Goal: Check status: Check status

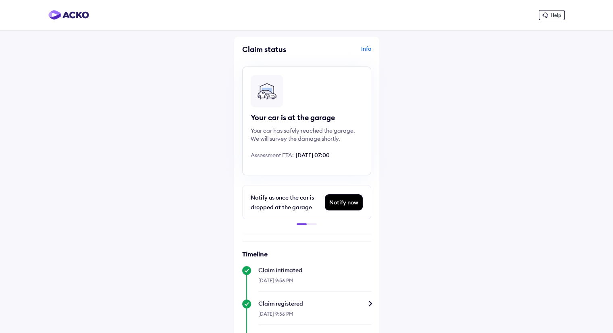
scroll to position [184, 0]
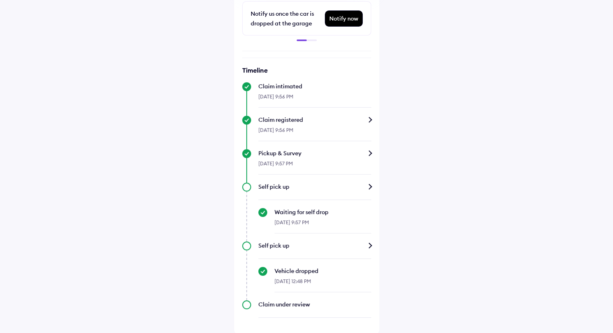
drag, startPoint x: 300, startPoint y: 306, endPoint x: 300, endPoint y: 300, distance: 5.6
click at [300, 307] on div "Claim under review" at bounding box center [315, 304] width 113 height 8
click at [369, 246] on div "Self pick up" at bounding box center [315, 246] width 113 height 8
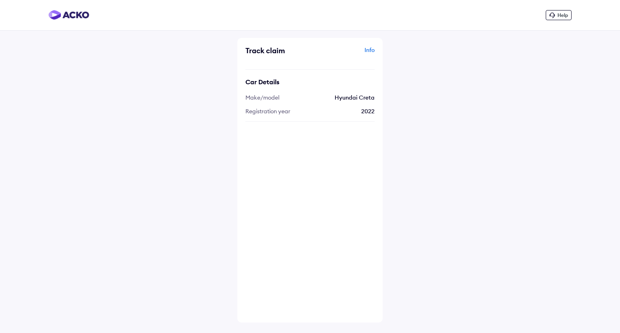
click at [367, 49] on div "Info" at bounding box center [343, 53] width 63 height 15
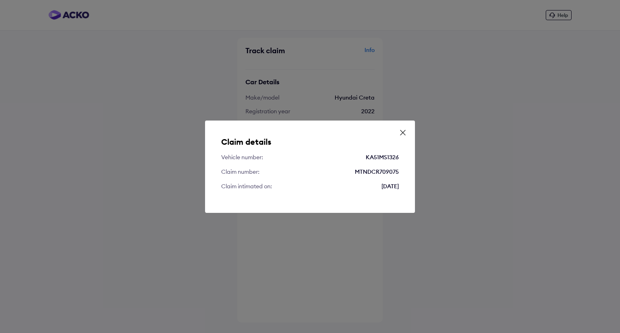
click at [407, 134] on div "Claim details Vehicle number: KA51MS1326 Claim number: MTNDCR709075 Claim intim…" at bounding box center [310, 167] width 210 height 92
click at [405, 135] on icon at bounding box center [402, 133] width 8 height 8
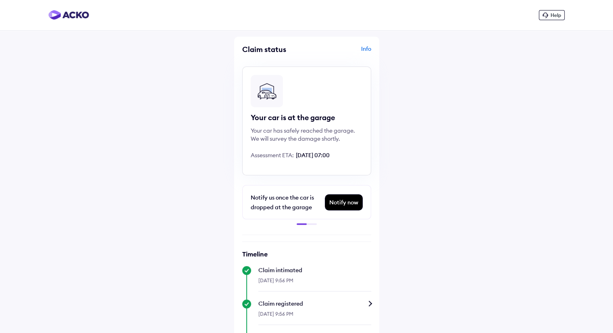
scroll to position [184, 0]
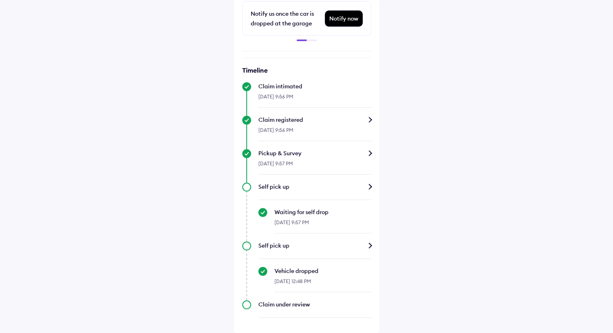
click at [303, 306] on div "Claim under review" at bounding box center [315, 304] width 113 height 8
